Goal: Navigation & Orientation: Understand site structure

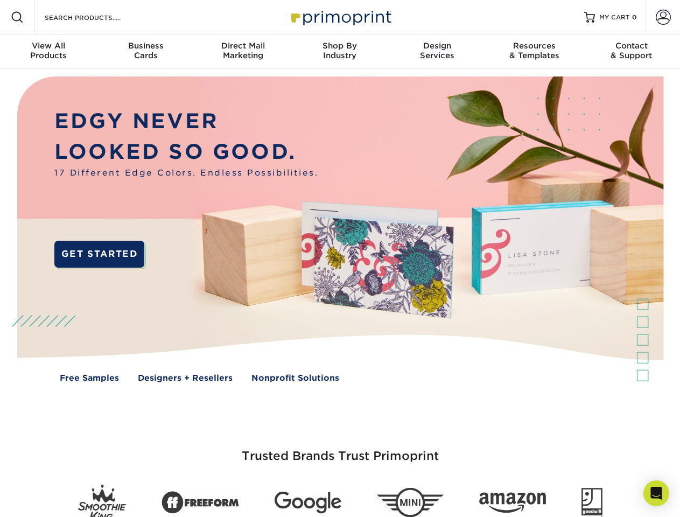
click at [340, 259] on img at bounding box center [339, 237] width 673 height 337
click at [17, 17] on span at bounding box center [17, 17] width 13 height 13
click at [663, 17] on span at bounding box center [663, 17] width 15 height 15
click at [48, 52] on div "View All Products" at bounding box center [48, 50] width 97 height 19
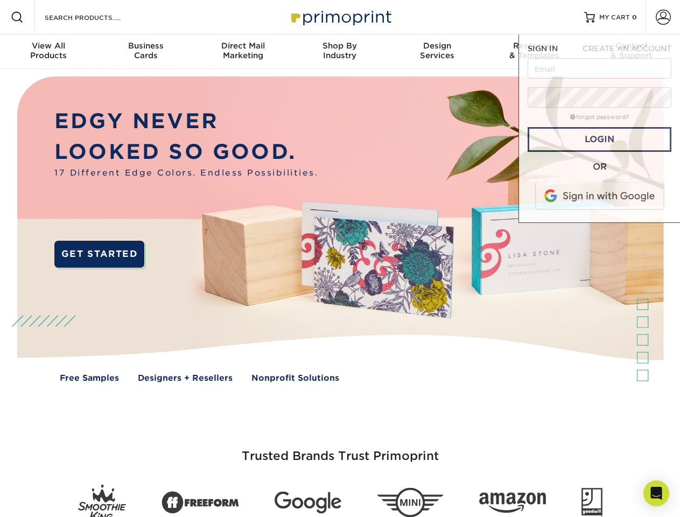
click at [145, 52] on div "Business Cards" at bounding box center [145, 50] width 97 height 19
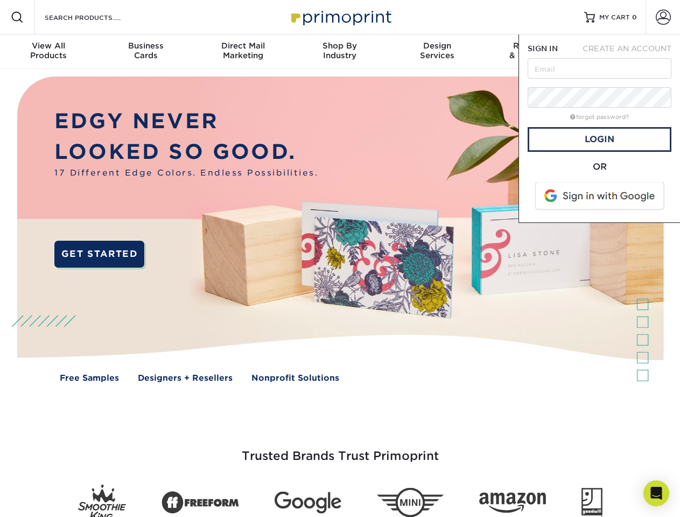
click at [243, 52] on div "Direct Mail Marketing" at bounding box center [242, 50] width 97 height 19
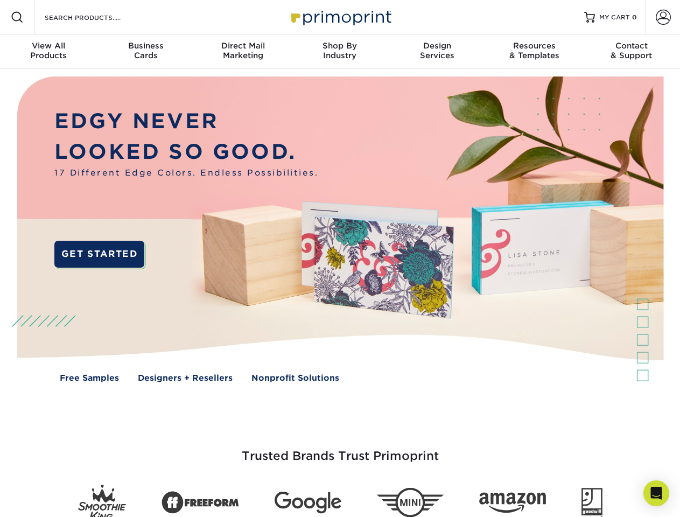
click at [340, 52] on div "Shop By Industry" at bounding box center [339, 50] width 97 height 19
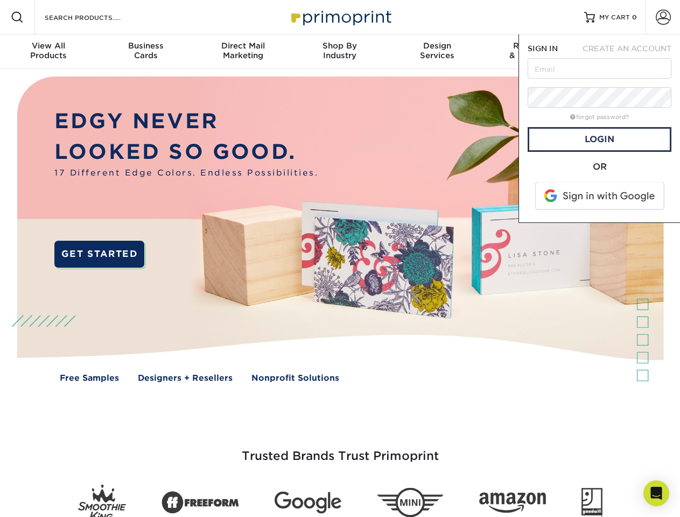
click at [437, 52] on div "Design Services" at bounding box center [437, 50] width 97 height 19
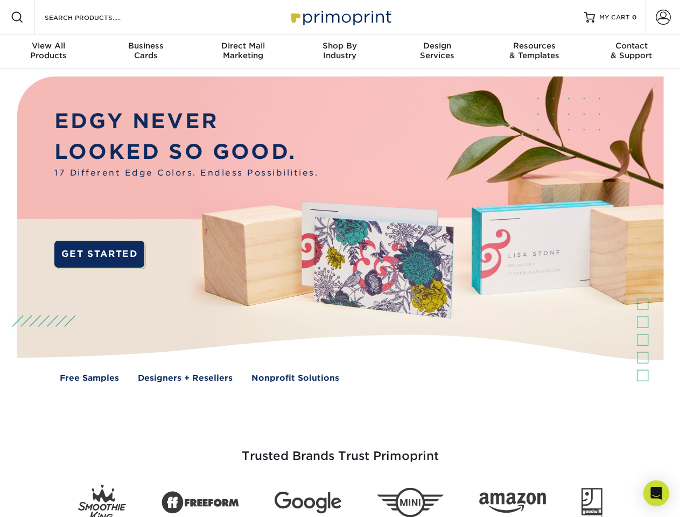
click at [534, 52] on span "SIGN IN" at bounding box center [543, 48] width 30 height 9
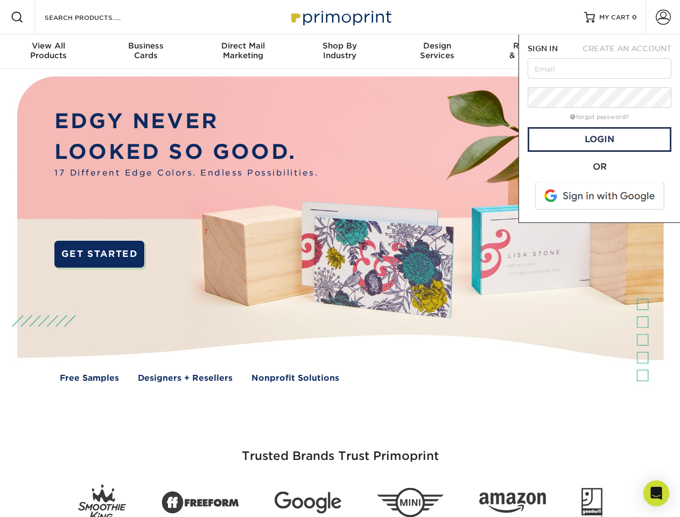
click at [632, 52] on div "Contact & Support" at bounding box center [631, 50] width 97 height 19
